Goal: Find contact information: Find contact information

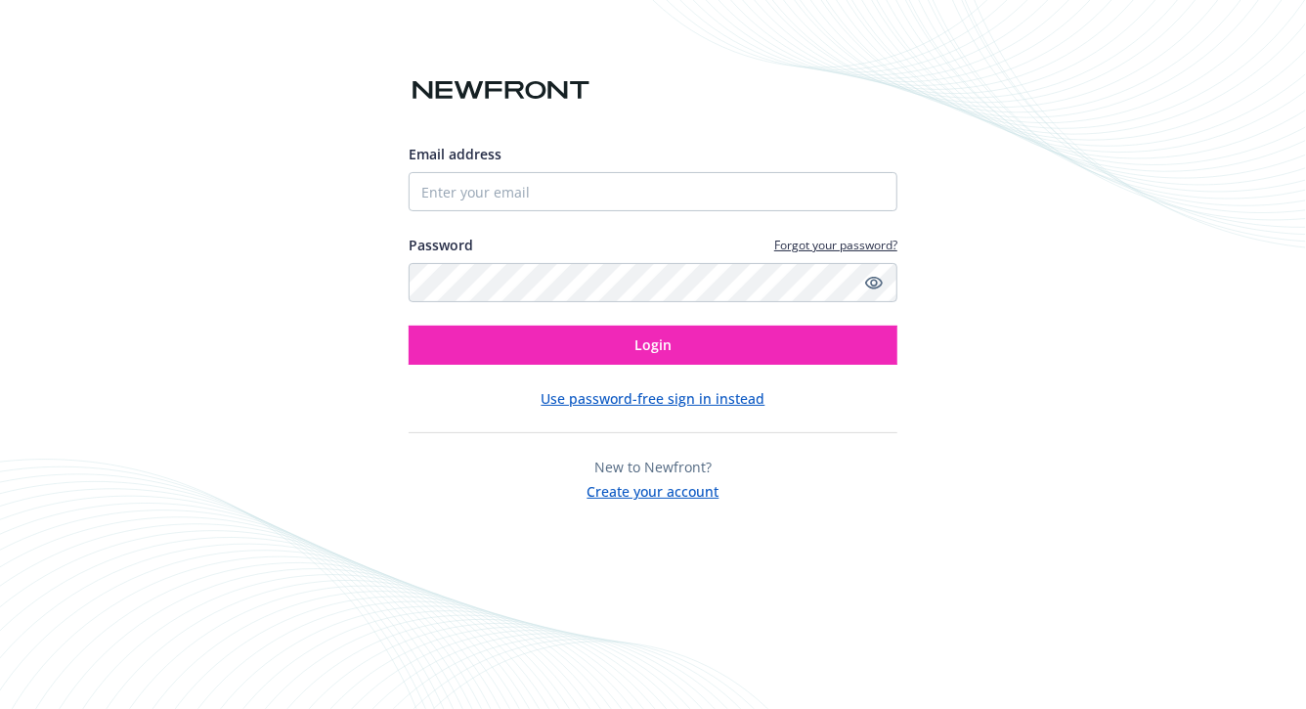
click at [532, 168] on div "Email address" at bounding box center [653, 177] width 489 height 67
click at [532, 186] on input "Email address" at bounding box center [653, 191] width 489 height 39
click at [0, 708] on com-1password-button at bounding box center [0, 709] width 0 height 0
click at [687, 188] on input "Email address" at bounding box center [653, 191] width 489 height 39
type input "[PERSON_NAME][EMAIL_ADDRESS][PERSON_NAME][DOMAIN_NAME]"
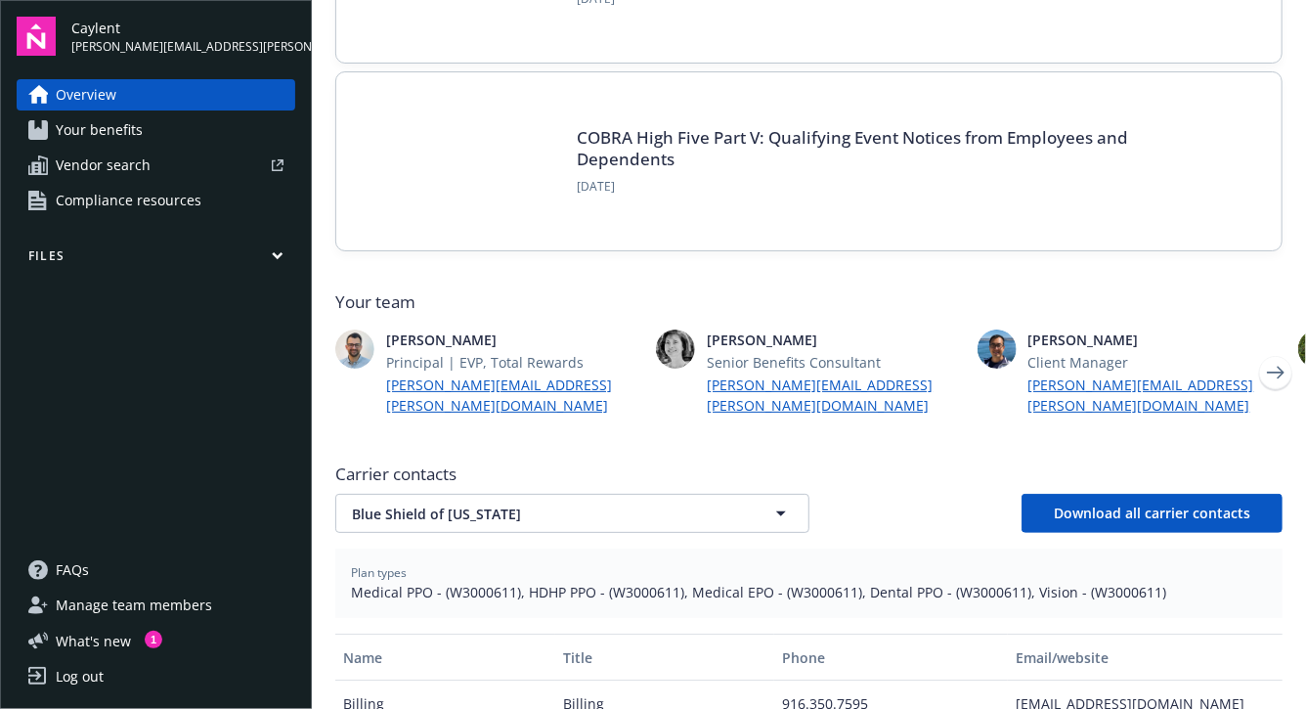
scroll to position [337, 0]
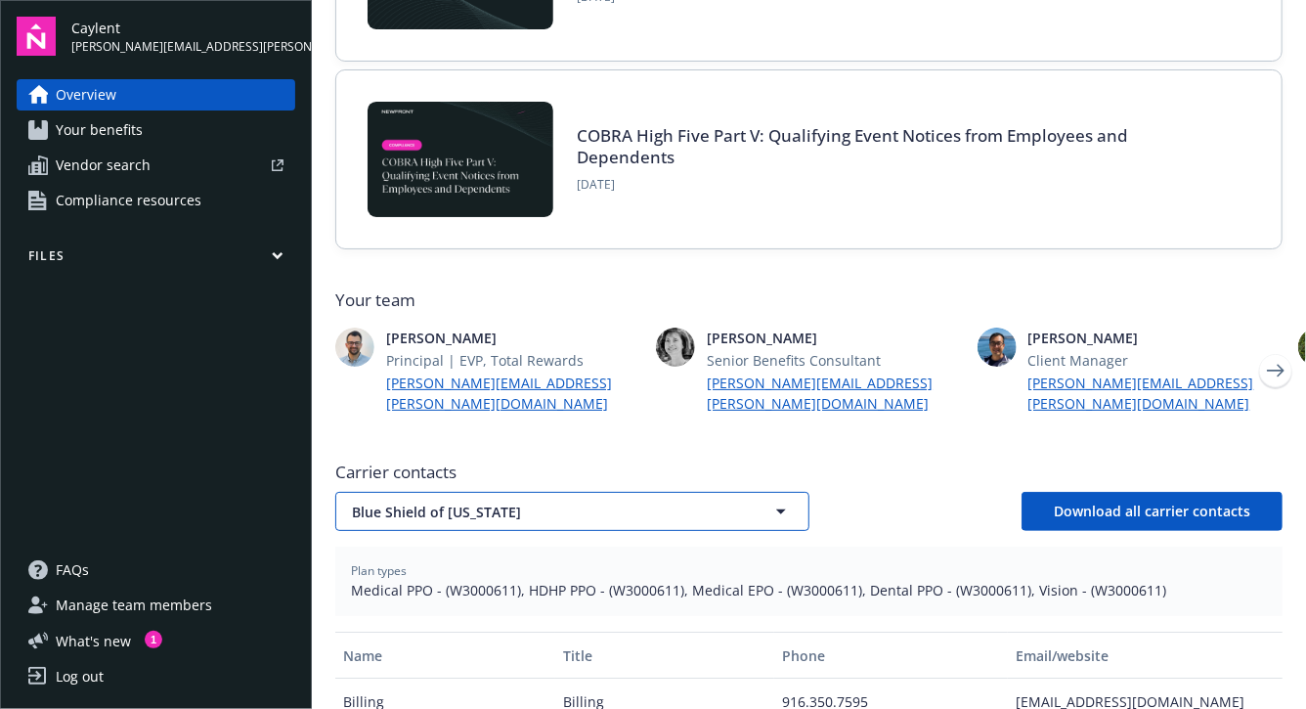
click at [537, 492] on button "Blue Shield of [US_STATE]" at bounding box center [572, 511] width 474 height 39
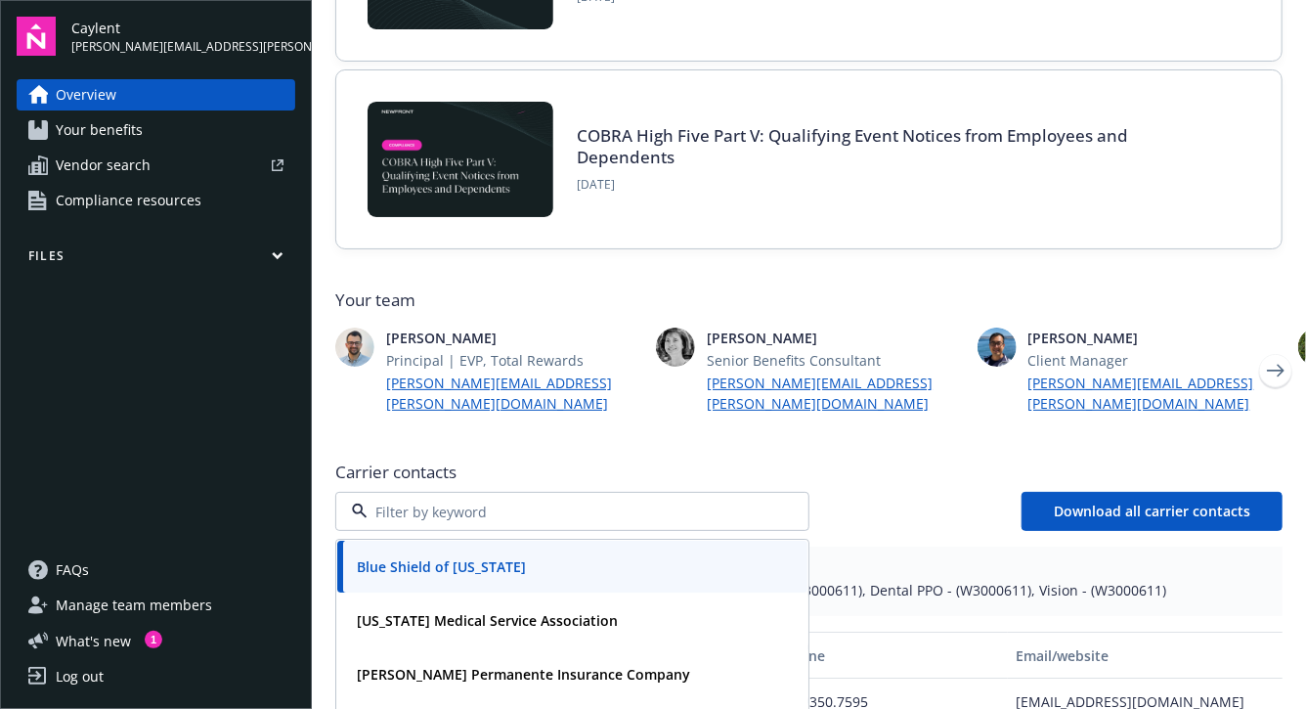
scroll to position [360, 0]
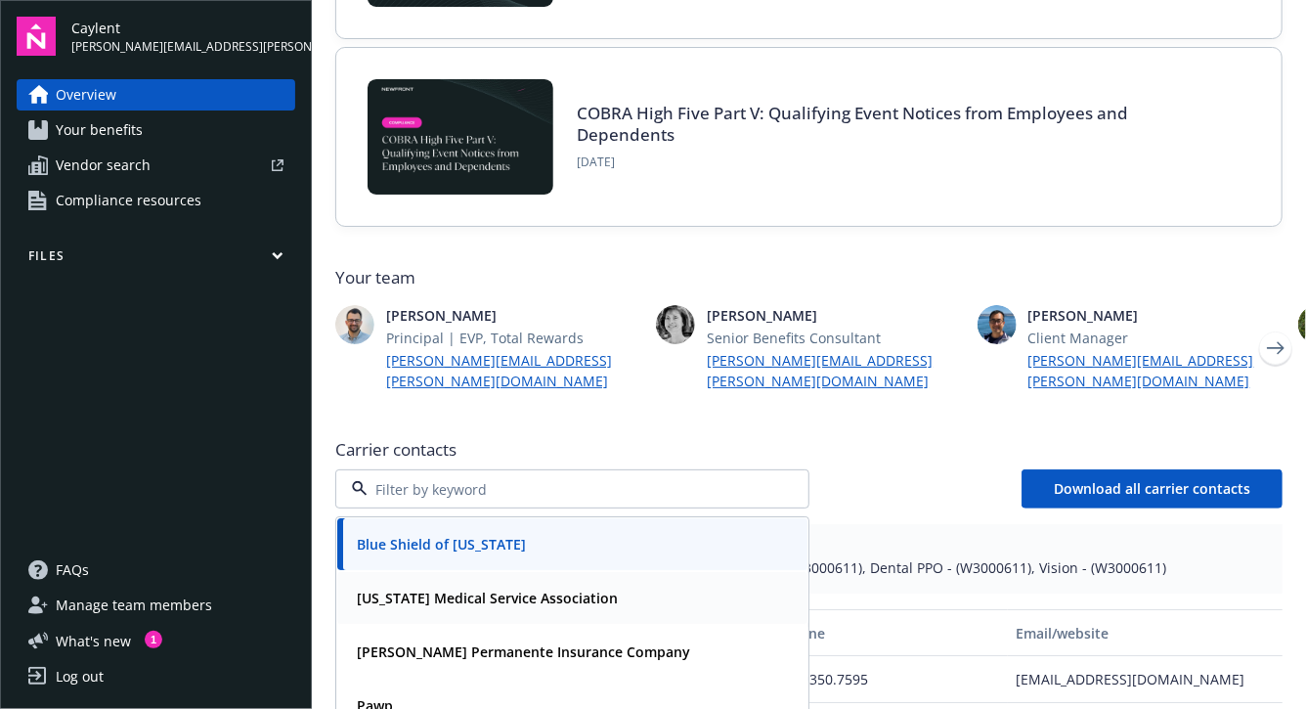
click at [520, 589] on strong "[US_STATE] Medical Service Association" at bounding box center [487, 598] width 261 height 19
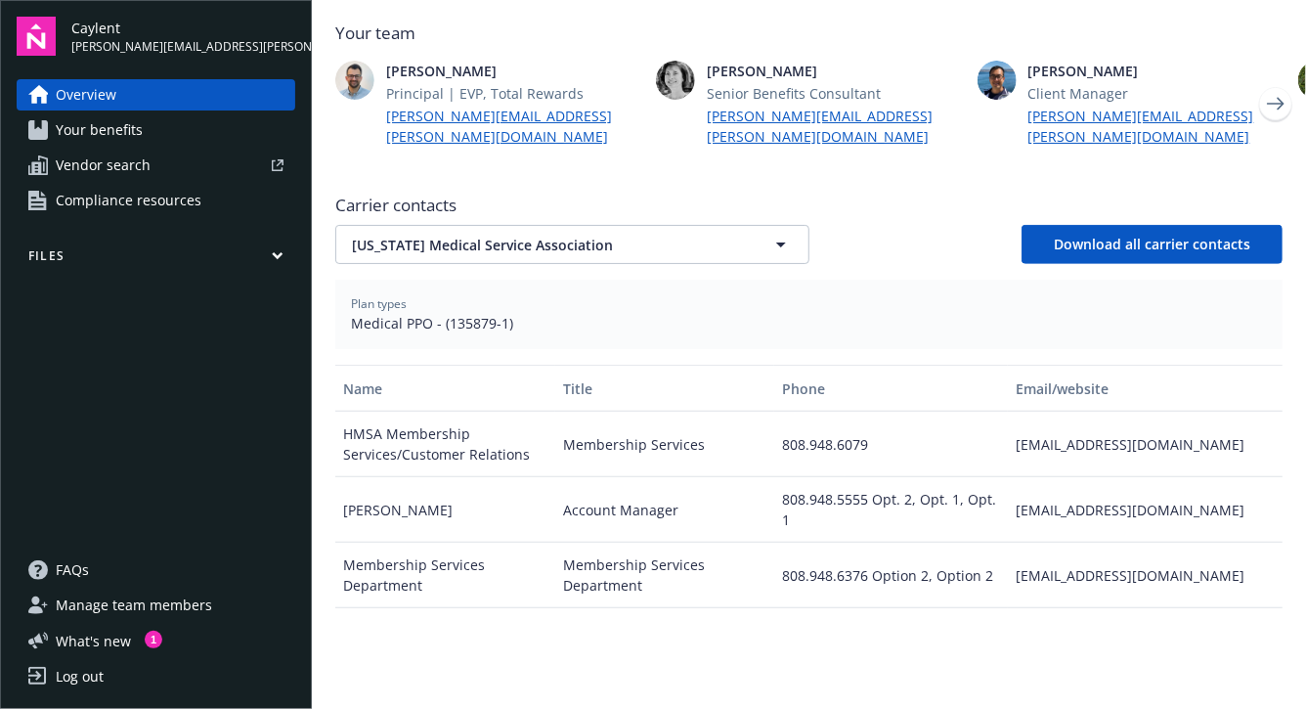
scroll to position [606, 0]
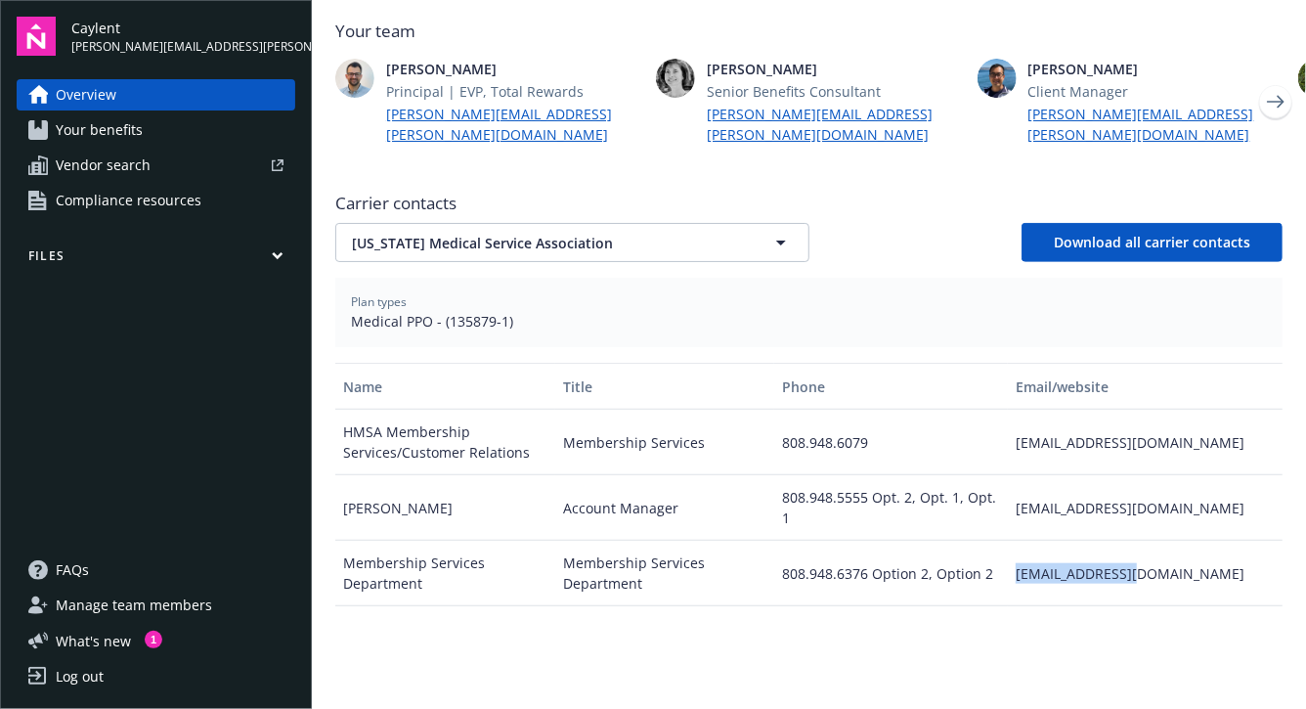
drag, startPoint x: 1164, startPoint y: 522, endPoint x: 1015, endPoint y: 525, distance: 149.6
click at [1014, 541] on div "[EMAIL_ADDRESS][DOMAIN_NAME]" at bounding box center [1145, 574] width 275 height 66
copy div "[EMAIL_ADDRESS][DOMAIN_NAME]"
click at [1173, 475] on div "[EMAIL_ADDRESS][DOMAIN_NAME]" at bounding box center [1145, 508] width 275 height 66
drag, startPoint x: 1173, startPoint y: 465, endPoint x: 1024, endPoint y: 462, distance: 149.6
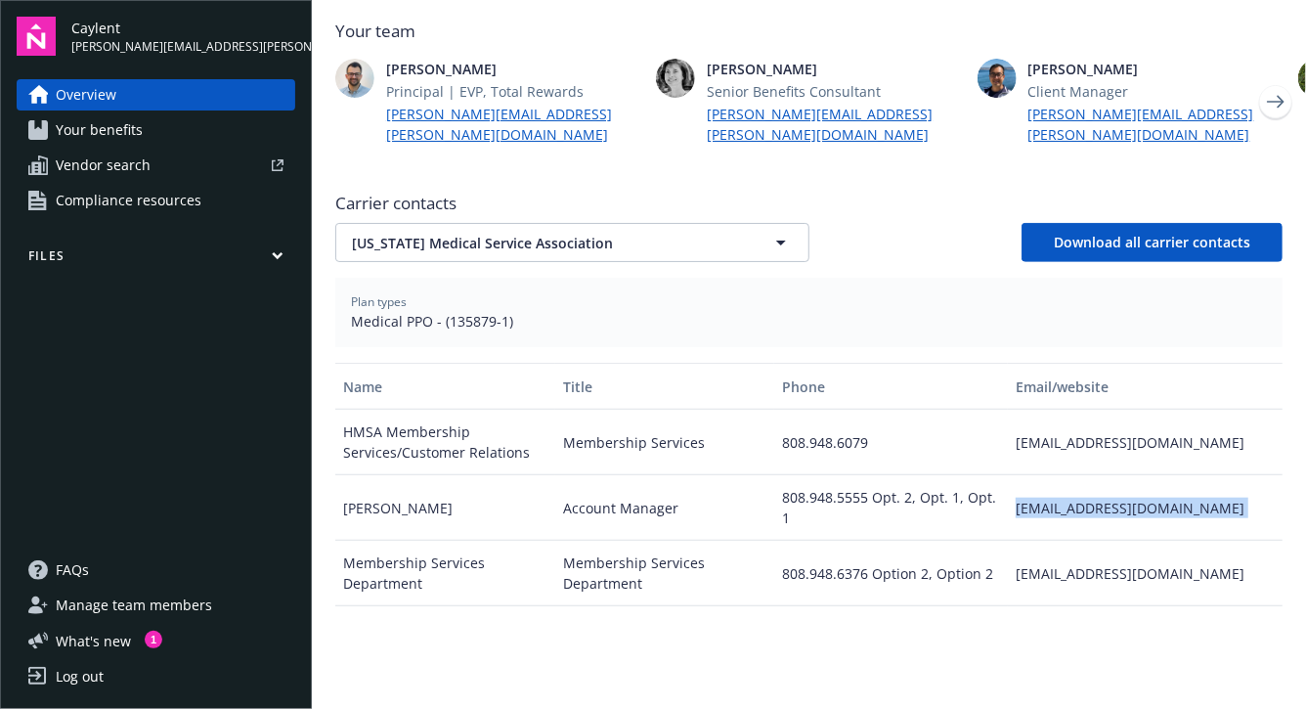
click at [1025, 475] on div "[EMAIL_ADDRESS][DOMAIN_NAME]" at bounding box center [1145, 508] width 275 height 66
copy div "[EMAIL_ADDRESS][DOMAIN_NAME]"
